Goal: Information Seeking & Learning: Learn about a topic

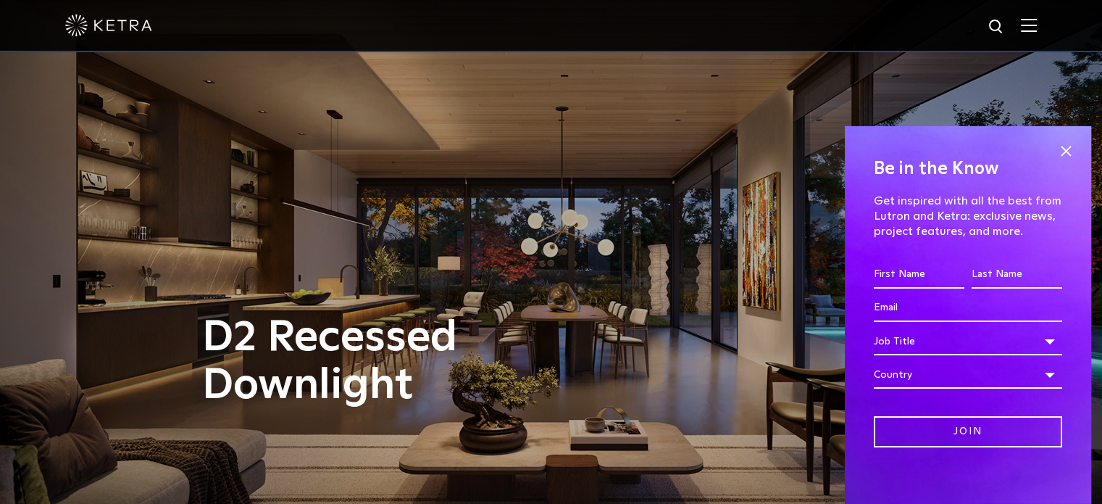
scroll to position [23, 0]
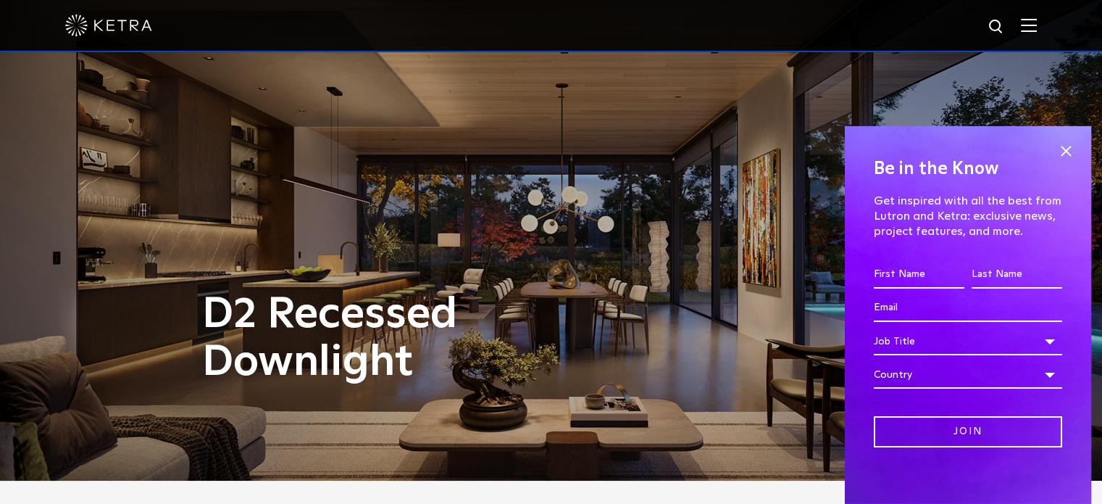
click at [1055, 147] on span at bounding box center [1066, 152] width 22 height 22
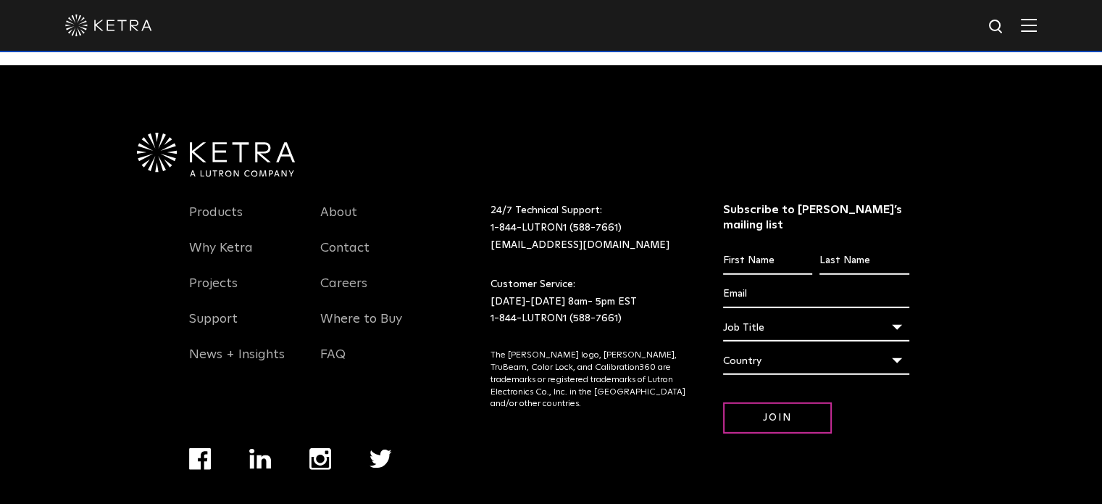
scroll to position [4169, 0]
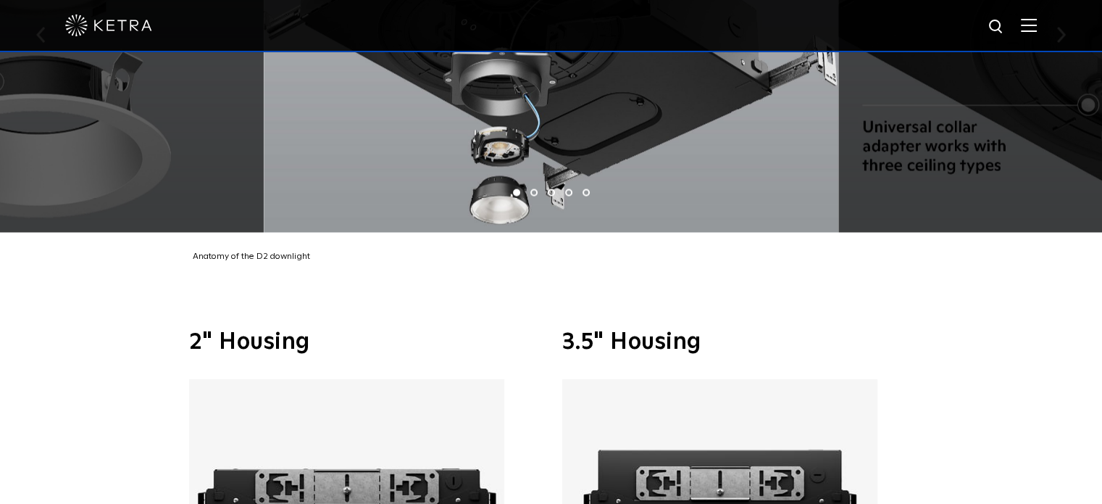
scroll to position [2376, 0]
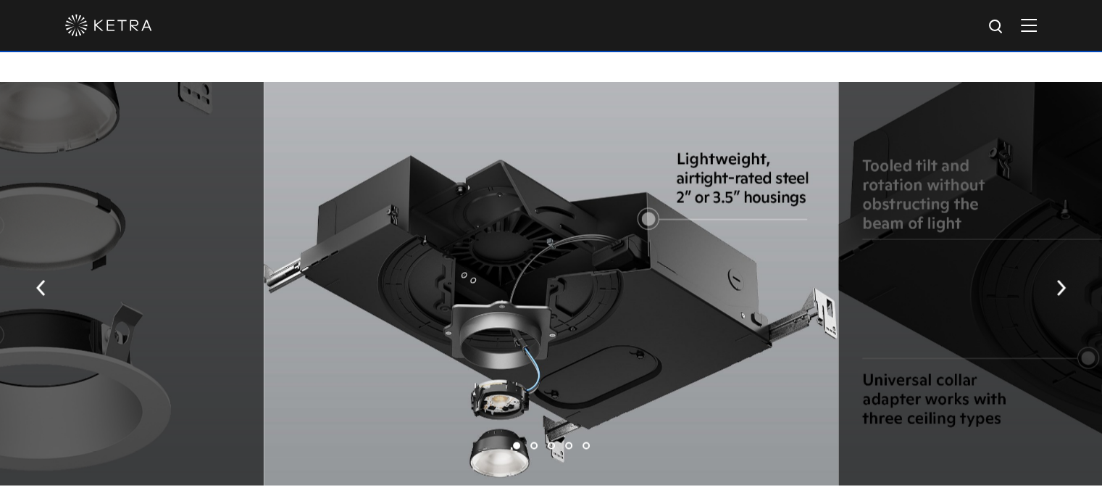
click at [1065, 280] on img "button" at bounding box center [1061, 288] width 9 height 16
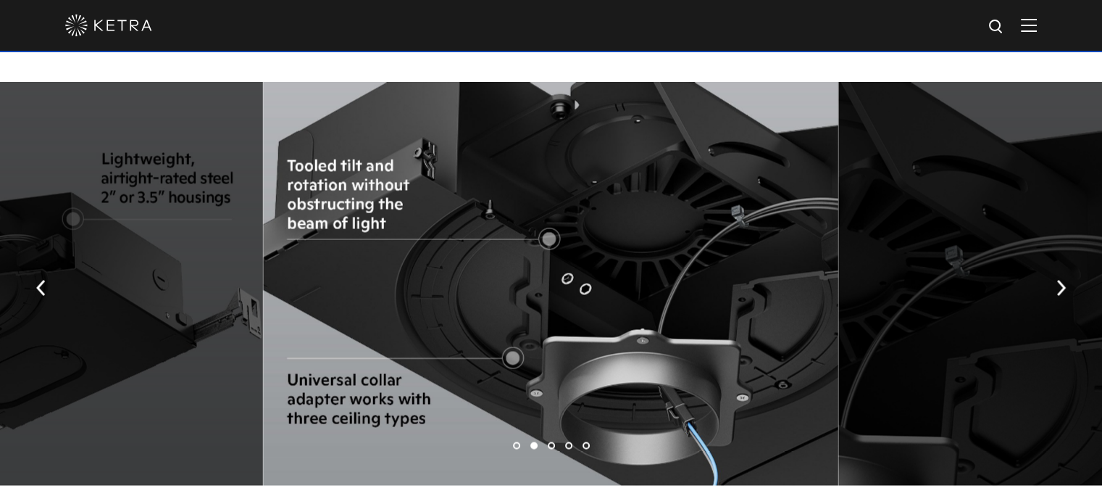
click at [1065, 280] on img "button" at bounding box center [1061, 288] width 9 height 16
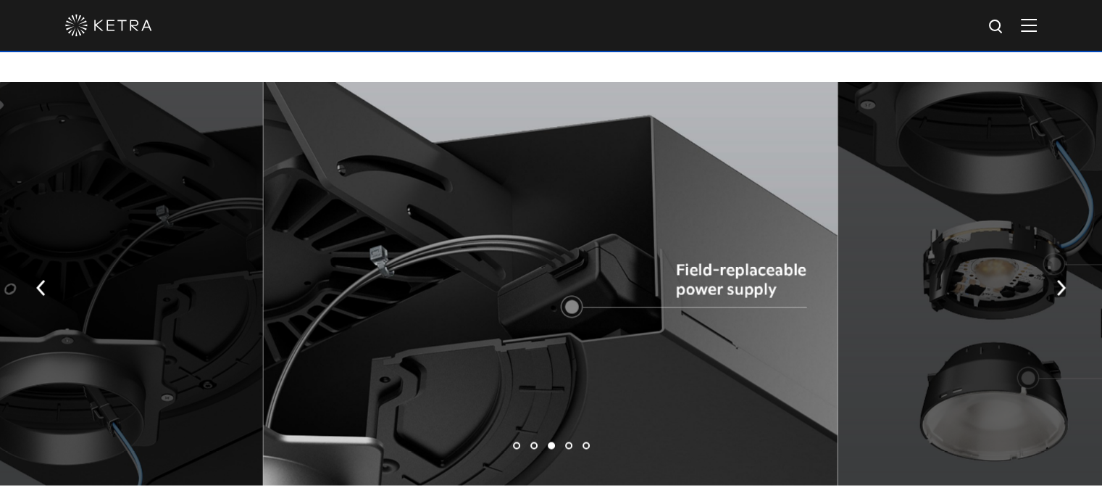
click at [1065, 280] on img "button" at bounding box center [1061, 288] width 9 height 16
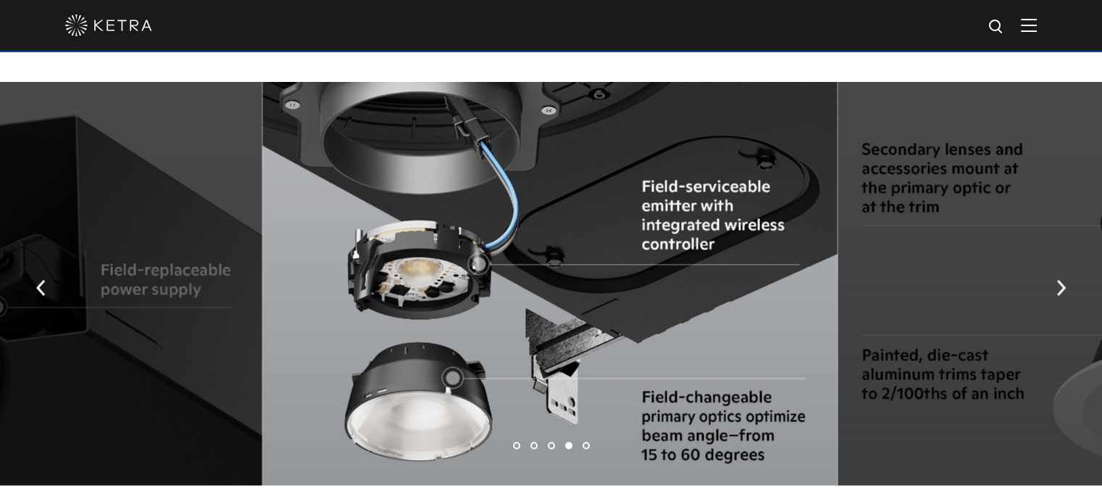
click at [1065, 280] on img "button" at bounding box center [1061, 288] width 9 height 16
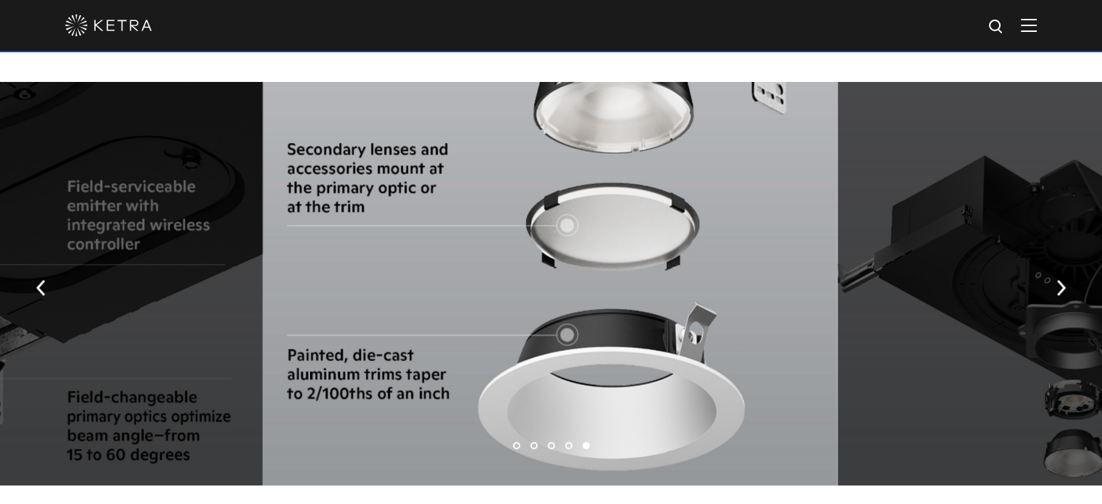
click at [1065, 280] on img "button" at bounding box center [1061, 288] width 9 height 16
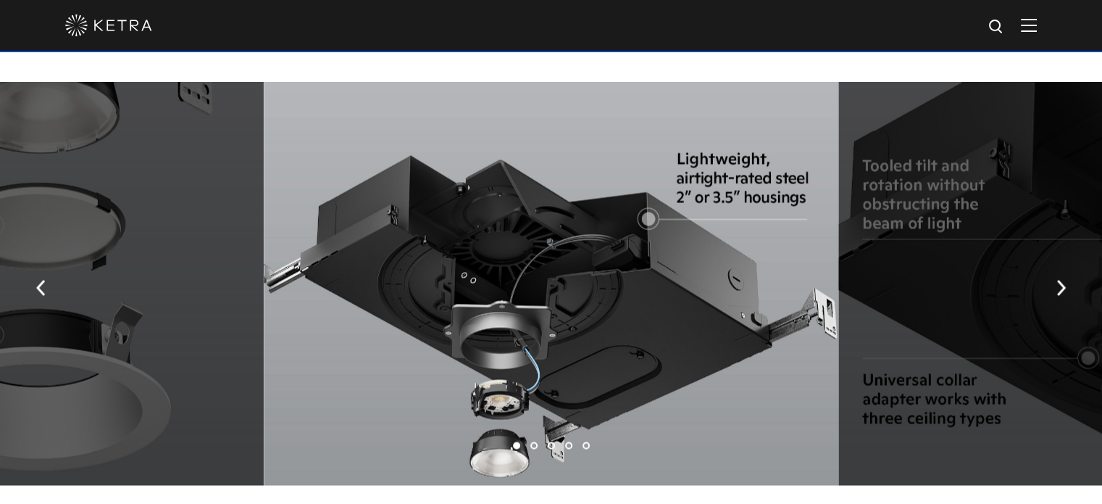
click at [1065, 280] on img "button" at bounding box center [1061, 288] width 9 height 16
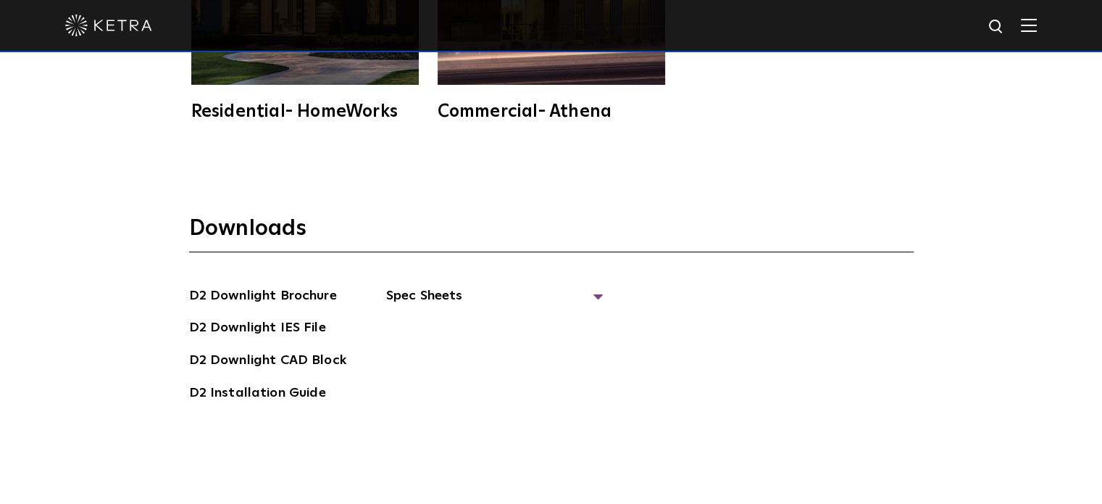
scroll to position [3449, 0]
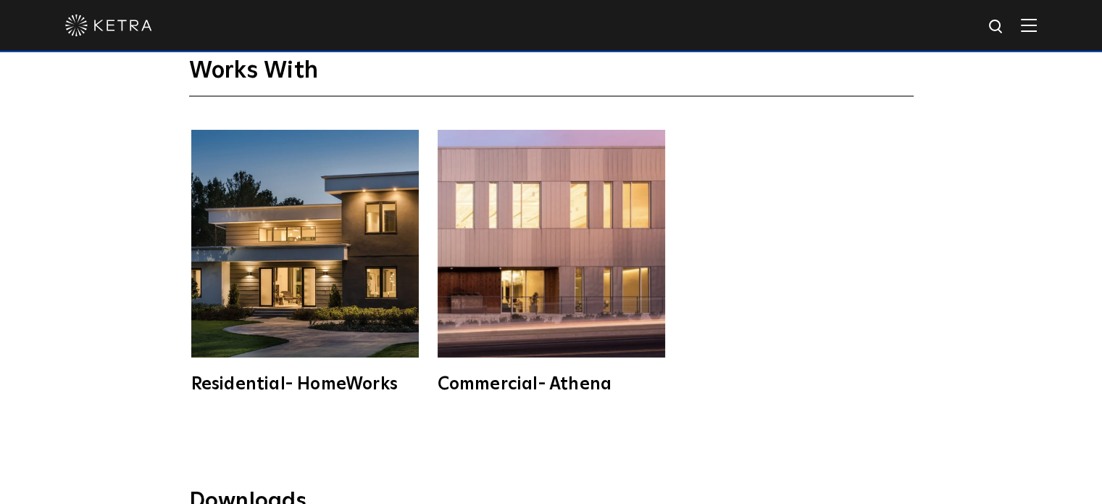
click at [310, 221] on img at bounding box center [305, 244] width 228 height 228
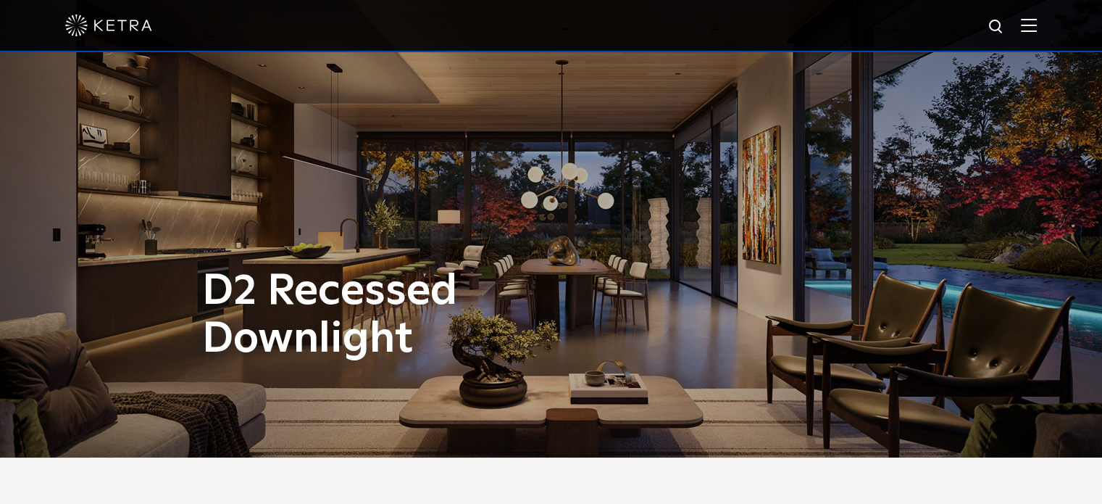
scroll to position [0, 0]
